Goal: Transaction & Acquisition: Purchase product/service

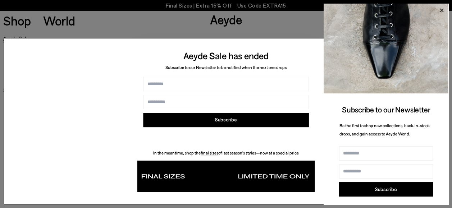
click at [440, 7] on icon at bounding box center [441, 10] width 9 height 9
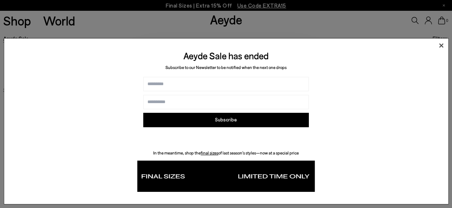
click at [441, 45] on icon at bounding box center [440, 45] width 11 height 11
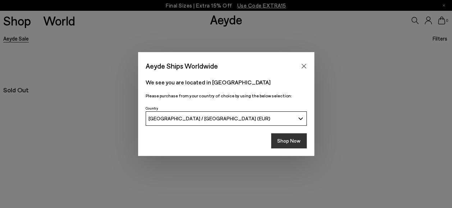
click at [284, 136] on button "Shop Now" at bounding box center [289, 140] width 36 height 15
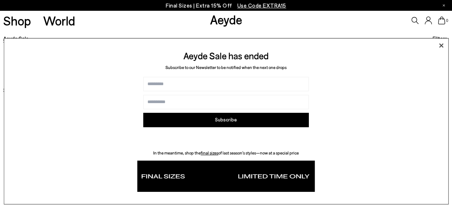
click at [442, 45] on icon at bounding box center [441, 46] width 4 height 4
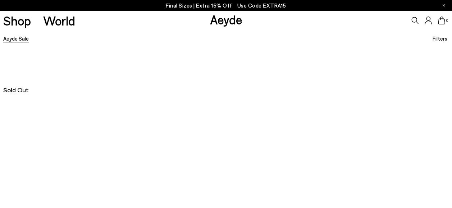
click at [275, 4] on span "Use Code EXTRA15" at bounding box center [261, 5] width 49 height 6
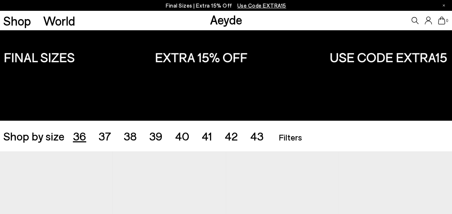
click at [76, 140] on span "36" at bounding box center [79, 136] width 13 height 14
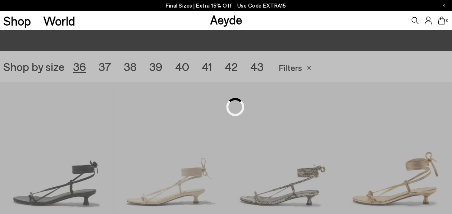
scroll to position [126, 0]
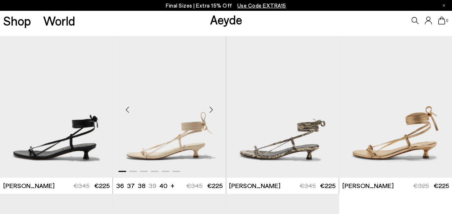
scroll to position [162, 0]
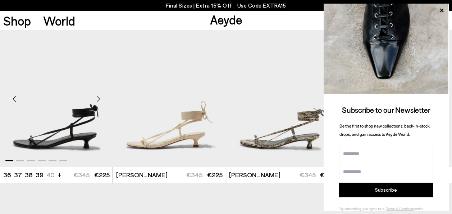
click at [75, 141] on img "1 / 6" at bounding box center [56, 96] width 113 height 142
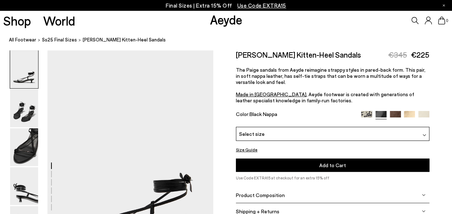
click at [315, 131] on div "Select size" at bounding box center [332, 134] width 193 height 14
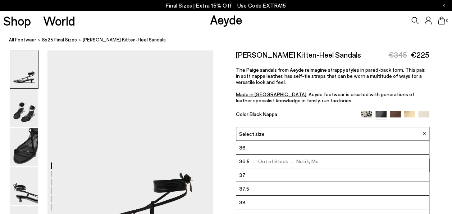
click at [267, 147] on li "36" at bounding box center [332, 148] width 193 height 14
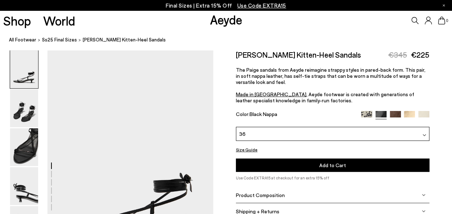
click at [273, 167] on button "Add to Cart Select a Size First" at bounding box center [332, 164] width 193 height 13
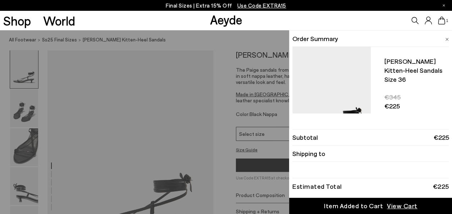
click at [442, 18] on icon at bounding box center [441, 21] width 7 height 8
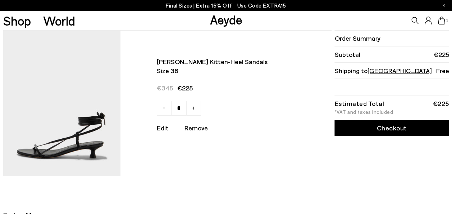
click at [373, 132] on link "Checkout" at bounding box center [391, 128] width 114 height 16
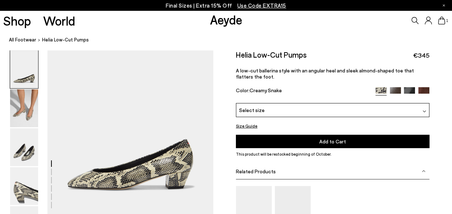
click at [14, 114] on img at bounding box center [24, 108] width 28 height 38
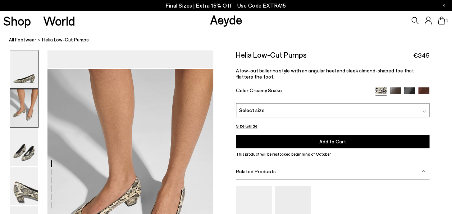
scroll to position [165, 0]
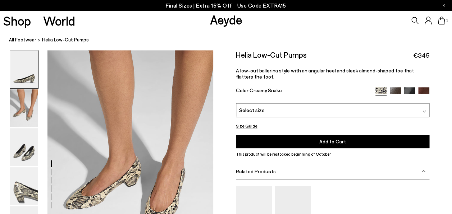
click at [17, 191] on img at bounding box center [24, 186] width 28 height 38
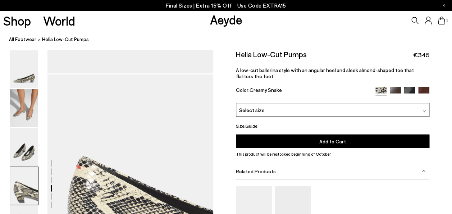
scroll to position [609, 0]
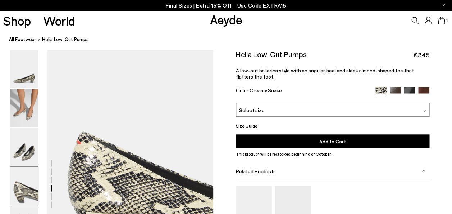
click at [429, 89] on img at bounding box center [423, 92] width 11 height 11
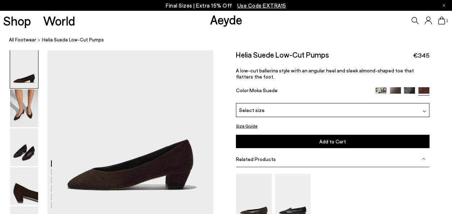
click at [289, 113] on div "Select size" at bounding box center [332, 110] width 193 height 14
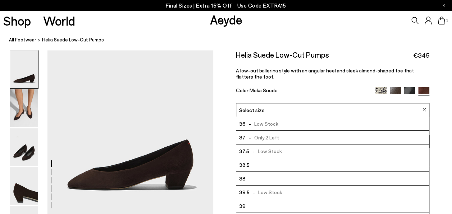
click at [289, 113] on div "Select size" at bounding box center [332, 110] width 193 height 14
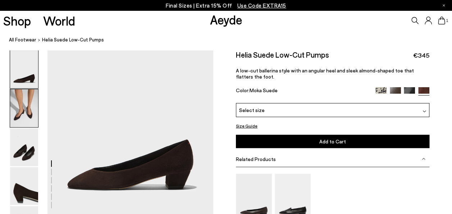
click at [17, 103] on img at bounding box center [24, 108] width 28 height 38
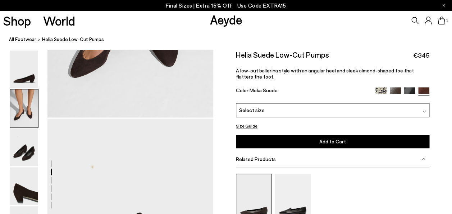
scroll to position [345, 0]
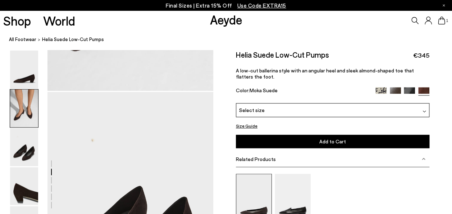
click at [255, 175] on img at bounding box center [254, 197] width 36 height 48
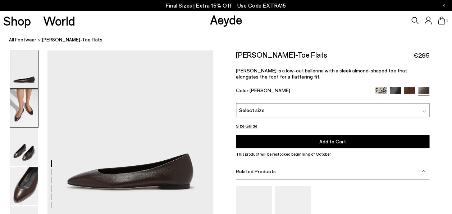
click at [36, 115] on img at bounding box center [24, 108] width 28 height 38
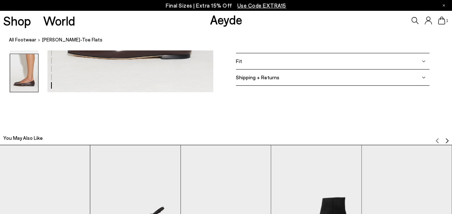
scroll to position [1352, 0]
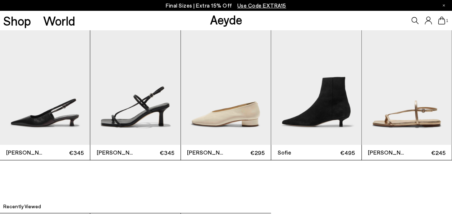
click at [233, 116] on img "3 / 6" at bounding box center [226, 85] width 90 height 120
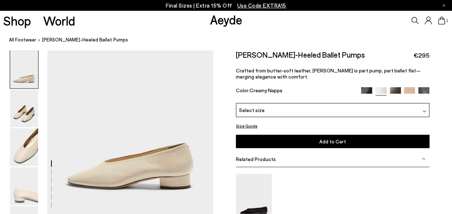
click at [395, 91] on img at bounding box center [395, 92] width 11 height 11
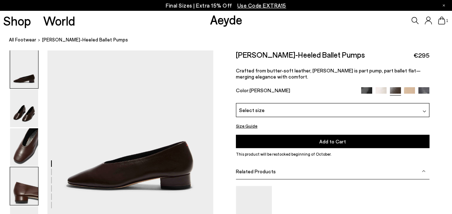
click at [22, 182] on img at bounding box center [24, 186] width 28 height 38
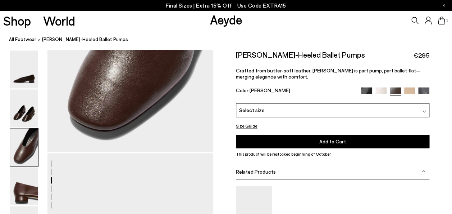
scroll to position [609, 0]
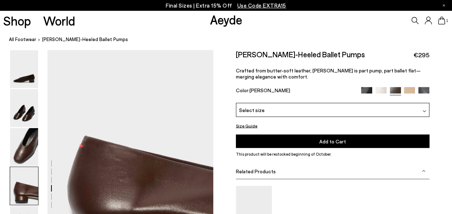
click at [289, 101] on div "Delia Low-Heeled Ballet Pumps €295 Crafted from butter-soft leather, Delia is p…" at bounding box center [332, 76] width 193 height 52
click at [289, 107] on div "Select size" at bounding box center [332, 109] width 193 height 14
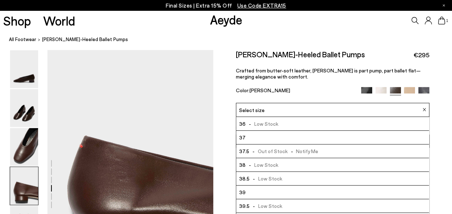
click at [287, 121] on li "36 - Low Stock" at bounding box center [332, 123] width 193 height 14
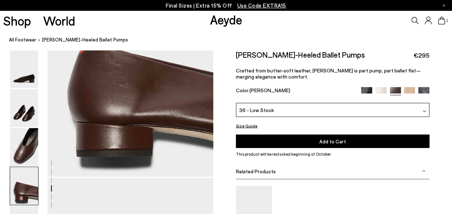
scroll to position [789, 0]
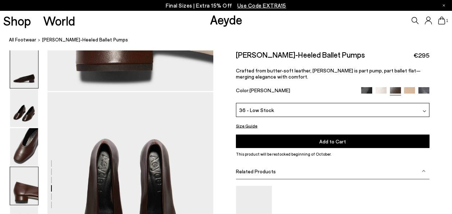
click at [23, 84] on img at bounding box center [24, 69] width 28 height 38
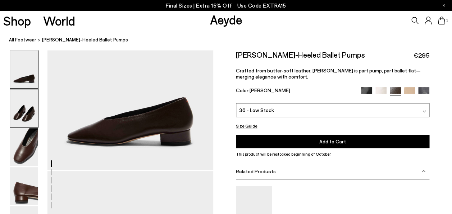
scroll to position [0, 0]
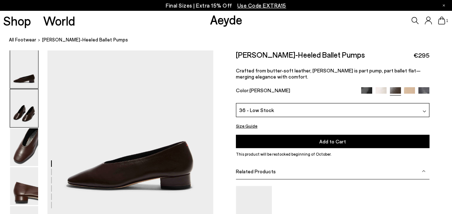
click at [26, 110] on img at bounding box center [24, 108] width 28 height 38
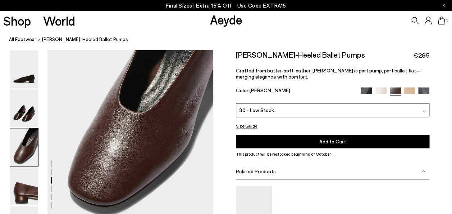
scroll to position [489, 0]
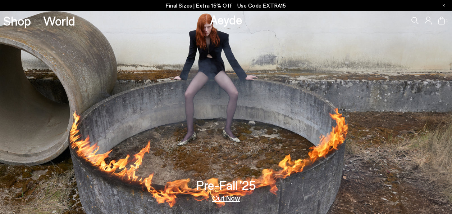
click at [442, 17] on icon at bounding box center [441, 21] width 7 height 8
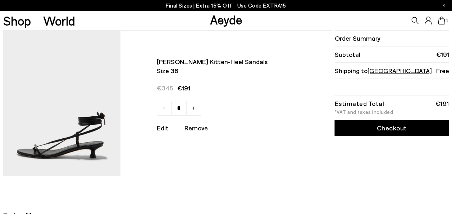
click at [68, 134] on img at bounding box center [62, 103] width 118 height 145
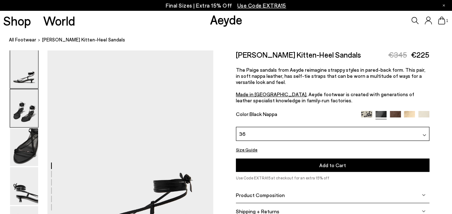
click at [28, 114] on img at bounding box center [24, 108] width 28 height 38
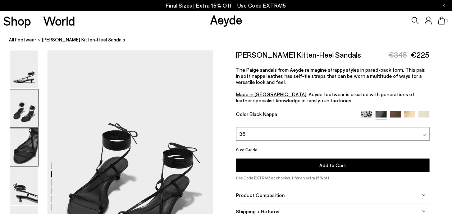
click at [29, 141] on img at bounding box center [24, 147] width 28 height 38
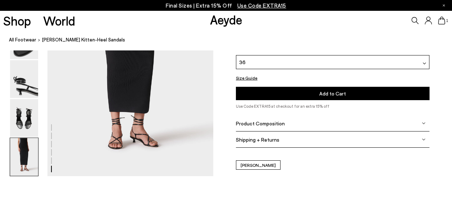
scroll to position [1235, 0]
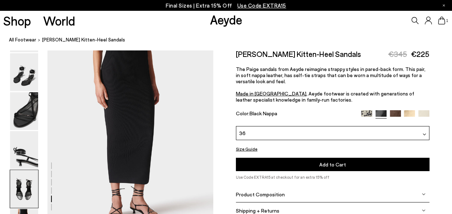
scroll to position [1092, 0]
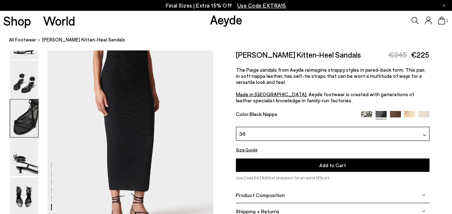
click at [27, 109] on img at bounding box center [24, 118] width 28 height 38
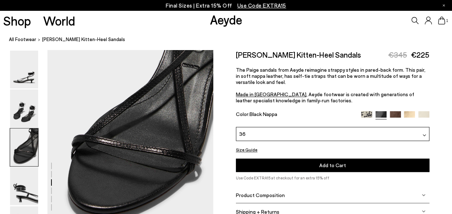
scroll to position [516, 0]
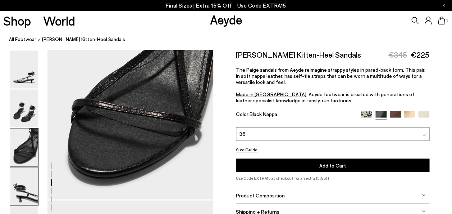
click at [27, 189] on img at bounding box center [24, 186] width 28 height 38
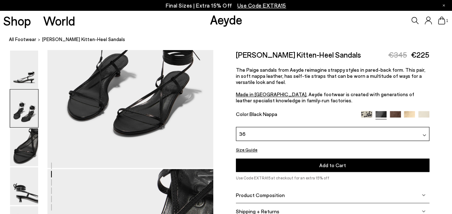
scroll to position [271, 0]
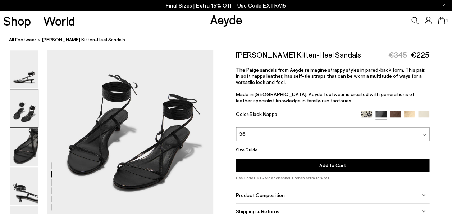
click at [439, 23] on icon at bounding box center [441, 21] width 7 height 8
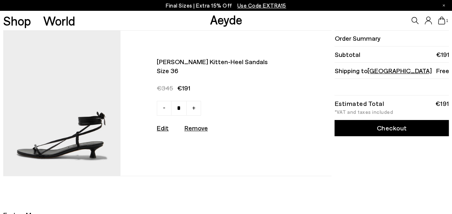
click at [383, 126] on link "Checkout" at bounding box center [391, 128] width 114 height 16
